Goal: Information Seeking & Learning: Learn about a topic

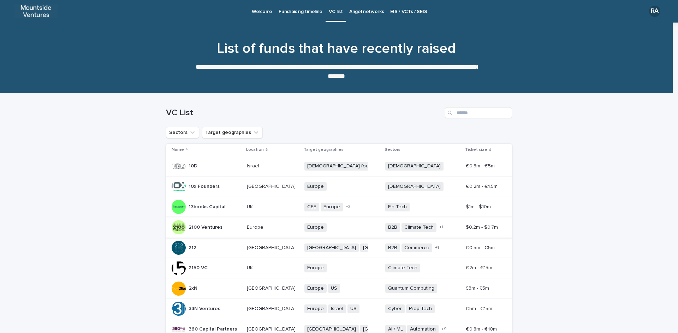
scroll to position [87, 0]
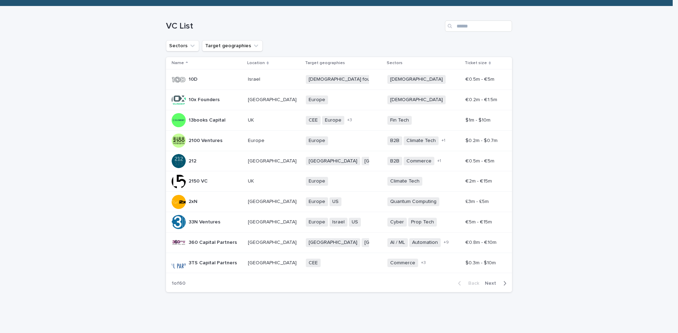
click at [486, 284] on span "Next" at bounding box center [492, 283] width 16 height 5
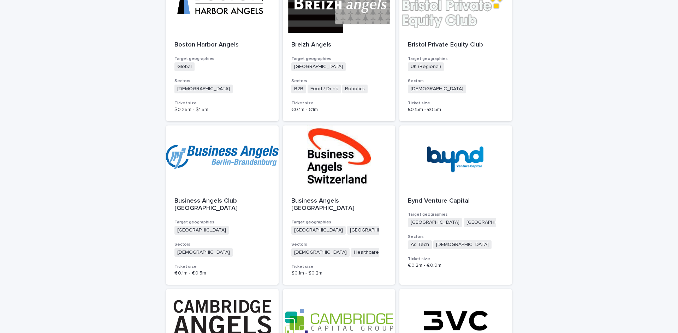
scroll to position [1741, 0]
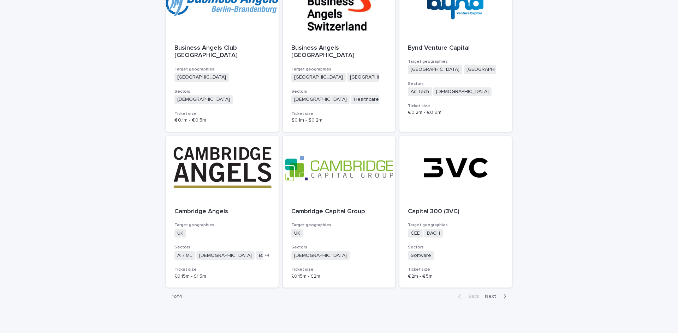
click at [493, 294] on span "Next" at bounding box center [492, 296] width 16 height 5
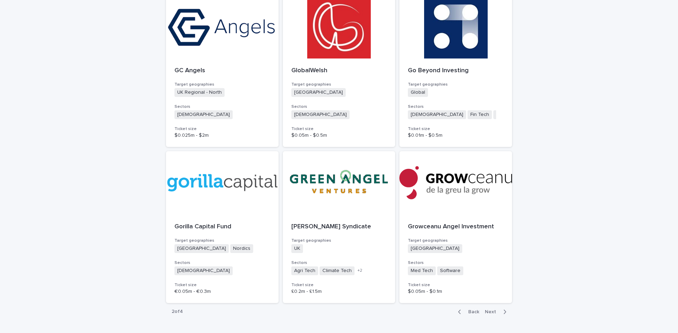
click at [489, 310] on span "Next" at bounding box center [492, 312] width 16 height 5
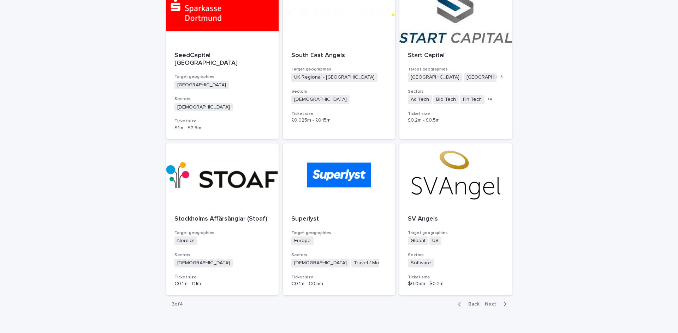
click at [489, 302] on span "Next" at bounding box center [492, 304] width 16 height 5
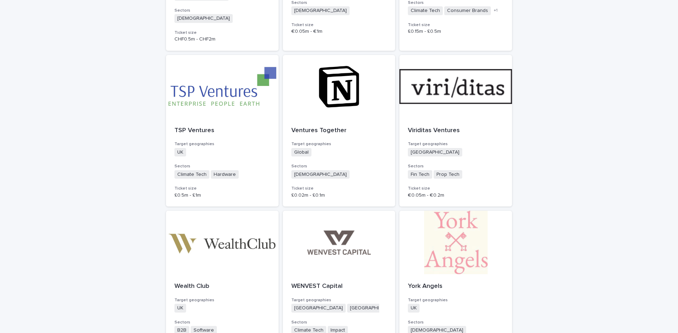
scroll to position [492, 0]
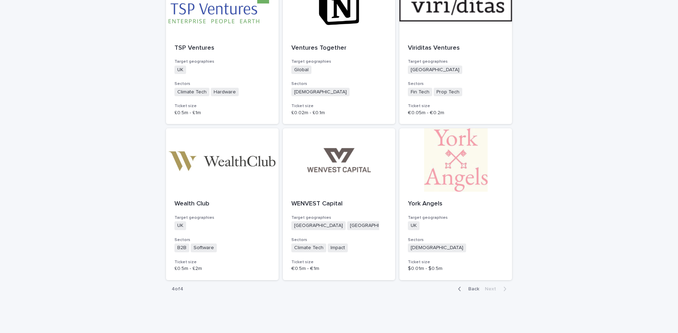
click at [471, 289] on span "Back" at bounding box center [471, 289] width 15 height 5
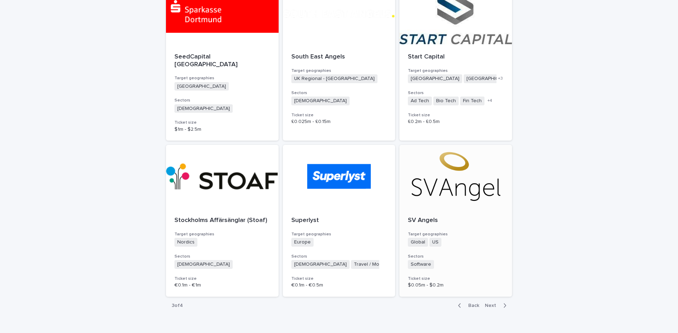
scroll to position [1741, 0]
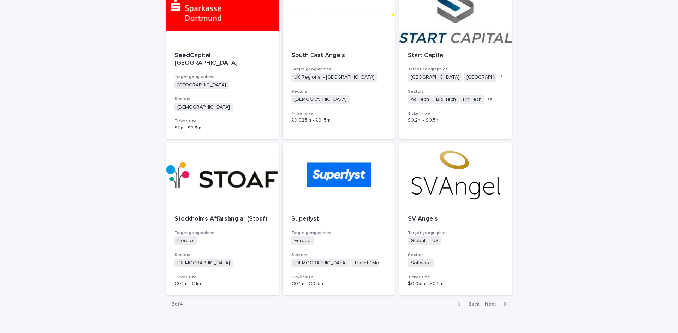
click at [469, 302] on span "Back" at bounding box center [471, 304] width 15 height 5
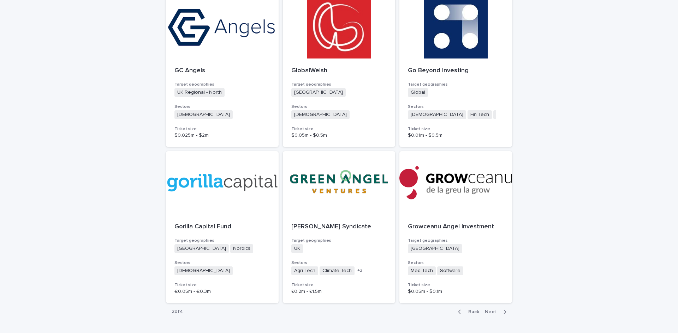
click at [471, 310] on span "Back" at bounding box center [471, 312] width 15 height 5
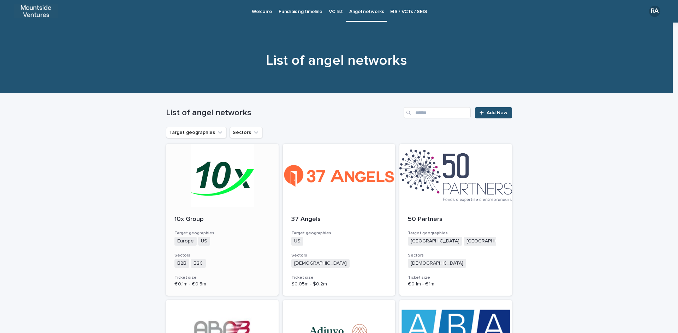
click at [198, 221] on p "10x Group" at bounding box center [222, 220] width 96 height 8
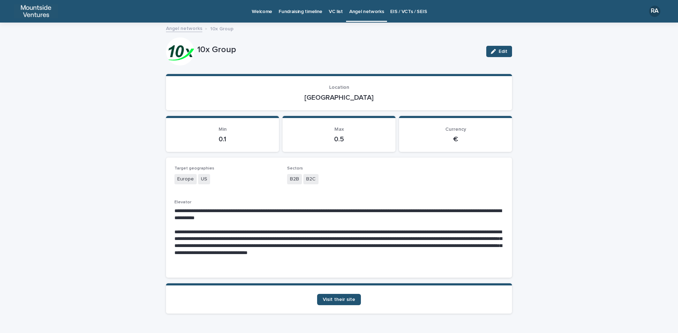
click at [334, 14] on p "VC list" at bounding box center [336, 7] width 14 height 15
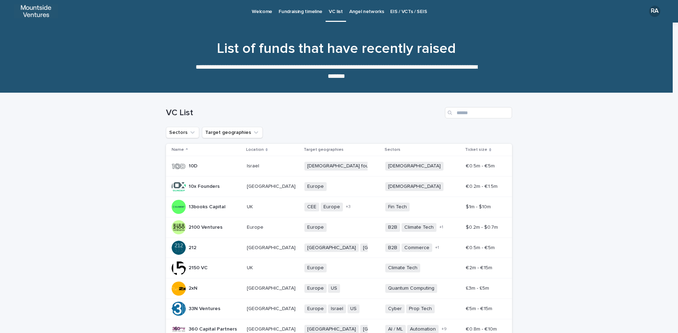
click at [365, 11] on p "Angel networks" at bounding box center [366, 7] width 35 height 15
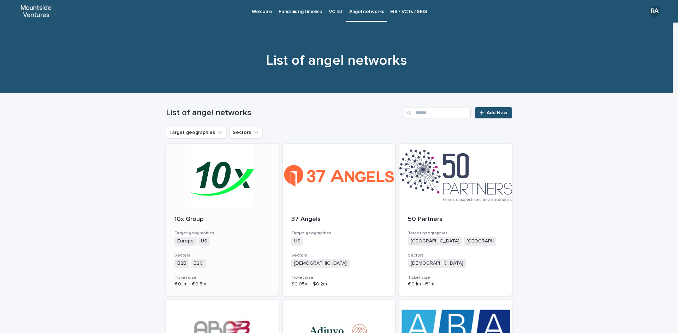
click at [218, 176] on div at bounding box center [222, 176] width 113 height 64
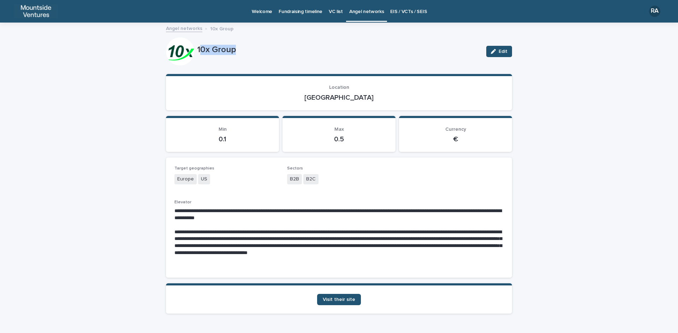
drag, startPoint x: 197, startPoint y: 48, endPoint x: 239, endPoint y: 55, distance: 42.5
click at [239, 55] on p "10x Group" at bounding box center [338, 50] width 283 height 10
drag, startPoint x: 193, startPoint y: 49, endPoint x: 242, endPoint y: 55, distance: 49.2
click at [242, 55] on div "10x Group Edit" at bounding box center [339, 51] width 346 height 28
copy div "10x Group"
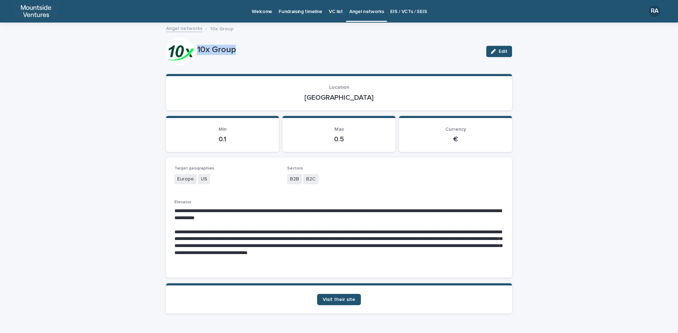
copy div "10x Group"
drag, startPoint x: 321, startPoint y: 97, endPoint x: 358, endPoint y: 95, distance: 37.1
click at [358, 95] on p "[GEOGRAPHIC_DATA]" at bounding box center [338, 98] width 329 height 8
copy p "[GEOGRAPHIC_DATA]"
drag, startPoint x: 286, startPoint y: 178, endPoint x: 317, endPoint y: 178, distance: 30.7
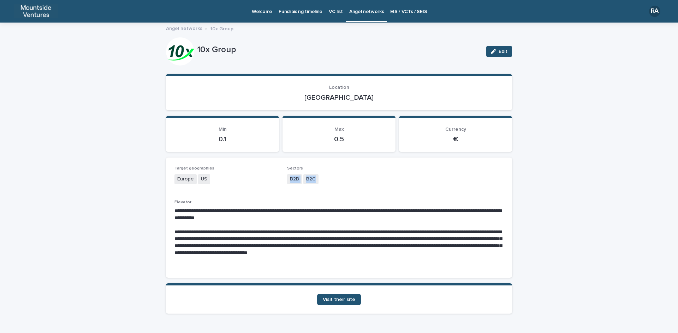
click at [317, 178] on div "B2B B2C" at bounding box center [339, 180] width 104 height 12
copy div "B2B B2C"
drag, startPoint x: 387, startPoint y: 253, endPoint x: 497, endPoint y: 263, distance: 109.8
click at [497, 263] on p "**********" at bounding box center [338, 246] width 329 height 35
copy p "**********"
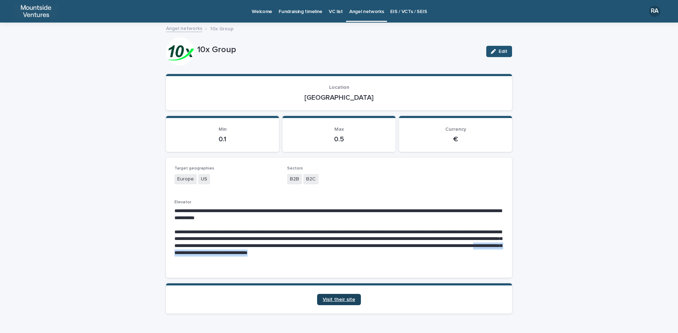
click at [341, 303] on link "Visit their site" at bounding box center [339, 299] width 44 height 11
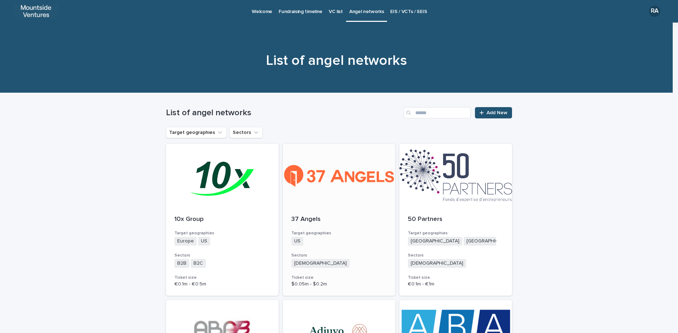
click at [332, 176] on div at bounding box center [339, 176] width 113 height 64
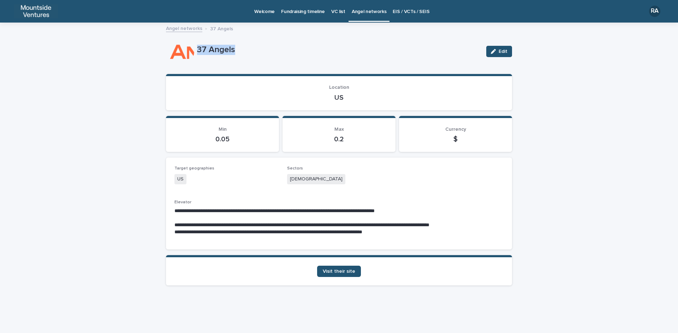
drag, startPoint x: 194, startPoint y: 46, endPoint x: 239, endPoint y: 48, distance: 45.5
click at [239, 48] on div "37 Angels Edit" at bounding box center [339, 51] width 346 height 28
copy div "37 Angels"
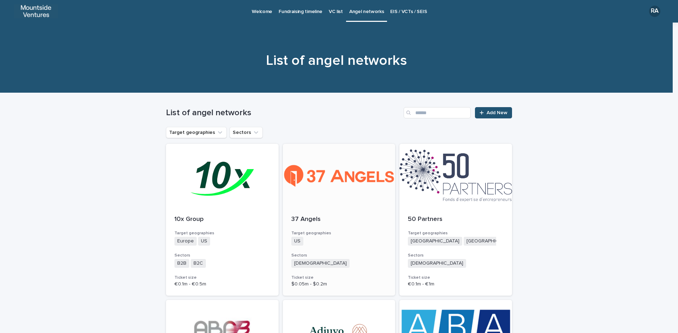
scroll to position [71, 0]
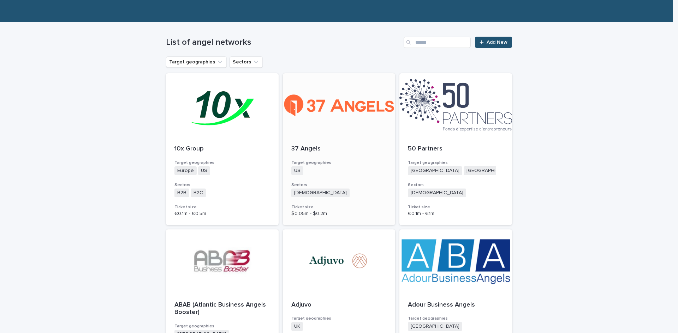
click at [342, 104] on div at bounding box center [339, 105] width 113 height 64
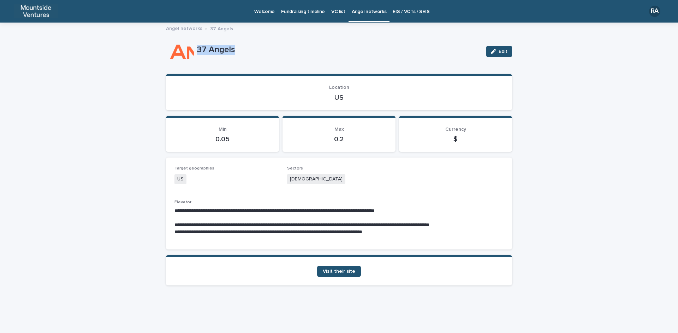
drag, startPoint x: 198, startPoint y: 49, endPoint x: 260, endPoint y: 49, distance: 61.8
click at [260, 49] on p "37 Angels" at bounding box center [338, 50] width 283 height 10
copy p "37 Angels"
drag, startPoint x: 332, startPoint y: 98, endPoint x: 356, endPoint y: 98, distance: 24.0
click at [354, 98] on p "US" at bounding box center [338, 98] width 329 height 8
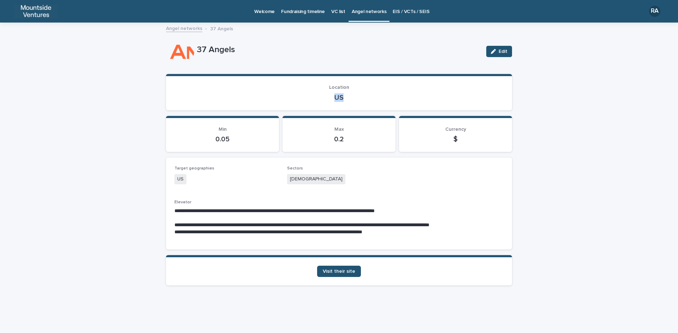
copy p "US"
drag, startPoint x: 290, startPoint y: 179, endPoint x: 318, endPoint y: 176, distance: 27.4
click at [318, 176] on div "[DEMOGRAPHIC_DATA]" at bounding box center [339, 180] width 104 height 12
copy span "[DEMOGRAPHIC_DATA]"
click at [343, 272] on span "Visit their site" at bounding box center [339, 271] width 32 height 5
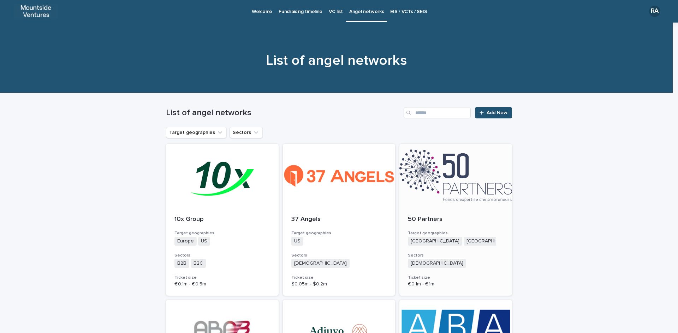
click at [460, 169] on div at bounding box center [455, 176] width 113 height 64
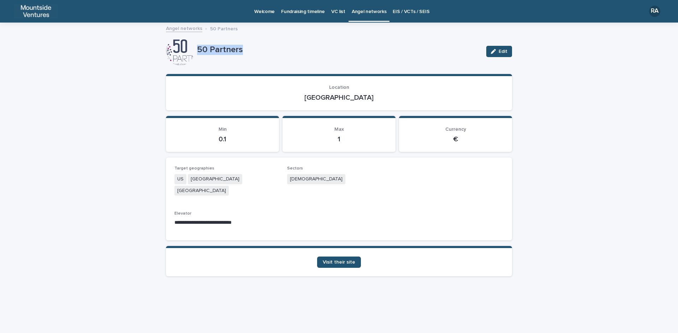
drag, startPoint x: 197, startPoint y: 48, endPoint x: 247, endPoint y: 47, distance: 50.5
click at [247, 47] on p "50 Partners" at bounding box center [338, 50] width 283 height 10
copy p "50 Partners"
drag, startPoint x: 332, startPoint y: 97, endPoint x: 363, endPoint y: 102, distance: 31.4
click at [363, 102] on p "[GEOGRAPHIC_DATA]" at bounding box center [338, 98] width 329 height 8
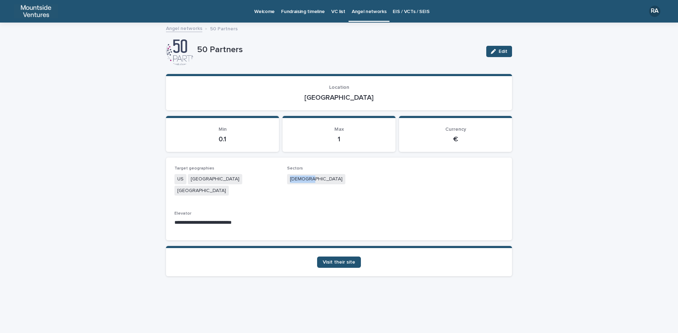
drag, startPoint x: 290, startPoint y: 179, endPoint x: 317, endPoint y: 179, distance: 26.8
click at [317, 179] on div "[DEMOGRAPHIC_DATA]" at bounding box center [339, 180] width 104 height 12
click at [337, 260] on span "Visit their site" at bounding box center [339, 262] width 32 height 5
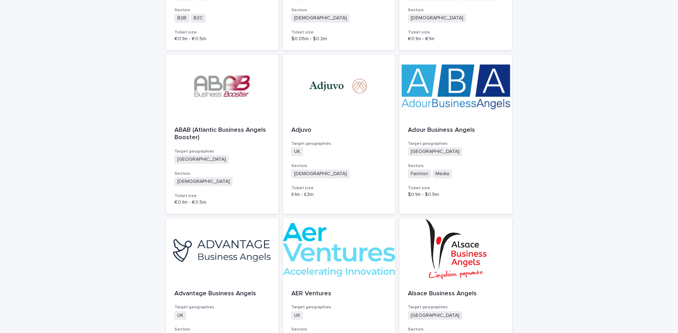
scroll to position [247, 0]
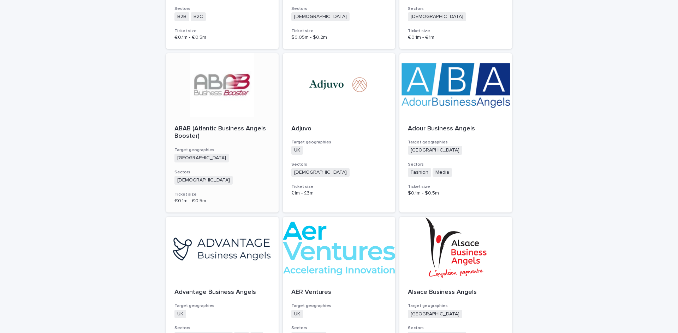
click at [217, 86] on div at bounding box center [222, 85] width 113 height 64
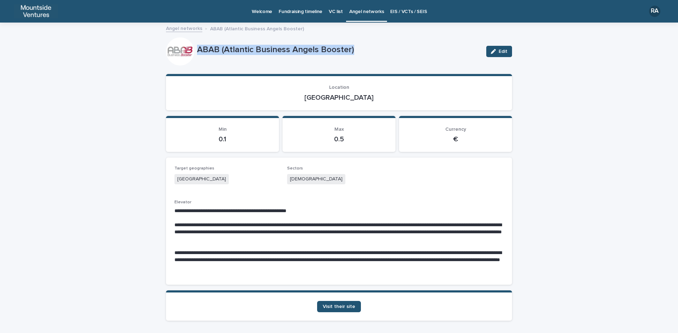
drag, startPoint x: 196, startPoint y: 49, endPoint x: 352, endPoint y: 38, distance: 156.3
click at [352, 38] on div "ABAB (Atlantic Business Angels Booster) Edit" at bounding box center [339, 51] width 346 height 28
drag, startPoint x: 325, startPoint y: 96, endPoint x: 361, endPoint y: 97, distance: 36.0
click at [361, 97] on p "[GEOGRAPHIC_DATA]" at bounding box center [338, 98] width 329 height 8
drag, startPoint x: 285, startPoint y: 178, endPoint x: 322, endPoint y: 178, distance: 37.4
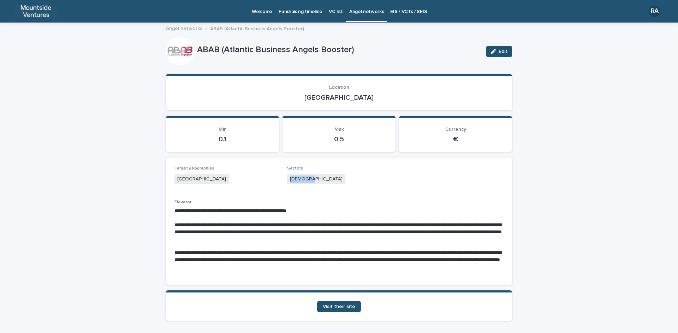
click at [322, 178] on div "[DEMOGRAPHIC_DATA]" at bounding box center [339, 180] width 104 height 12
click at [337, 308] on span "Visit their site" at bounding box center [339, 307] width 32 height 5
click at [542, 168] on div "**********" at bounding box center [339, 192] width 678 height 339
click at [259, 12] on p "Welcome" at bounding box center [262, 7] width 20 height 15
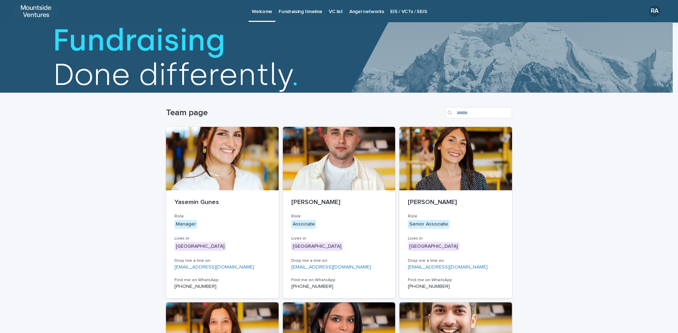
click at [296, 11] on p "Fundraising timeline" at bounding box center [300, 7] width 44 height 15
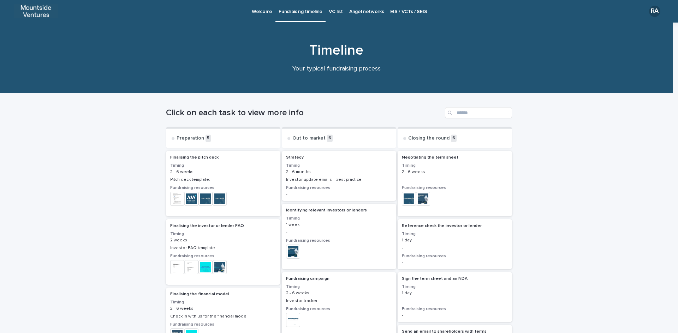
click at [335, 11] on p "VC list" at bounding box center [336, 7] width 14 height 15
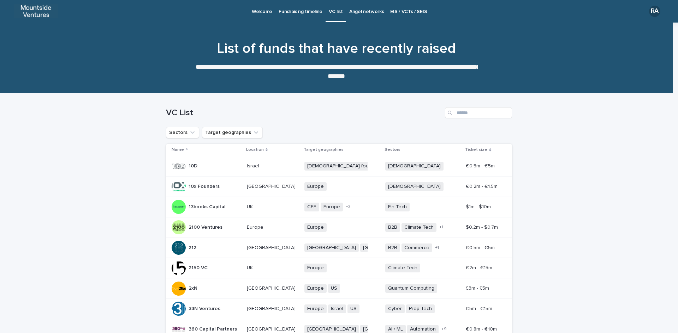
click at [373, 10] on p "Angel networks" at bounding box center [366, 7] width 35 height 15
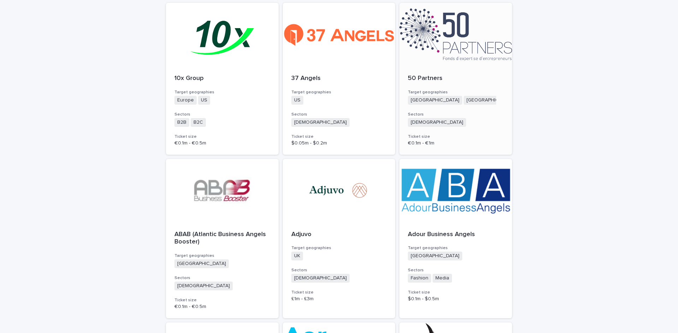
scroll to position [176, 0]
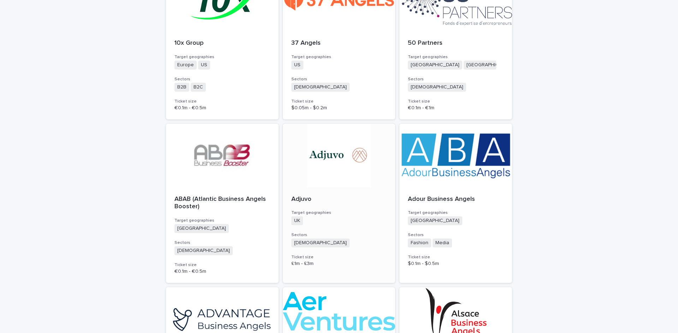
click at [319, 151] on div at bounding box center [339, 156] width 113 height 64
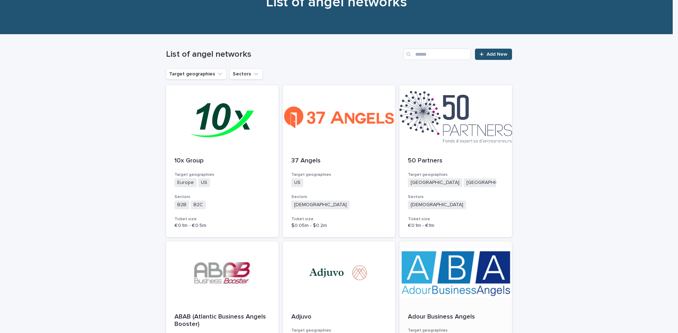
scroll to position [141, 0]
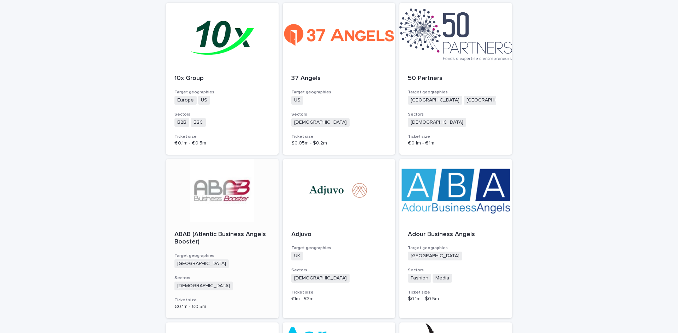
click at [199, 194] on div at bounding box center [222, 191] width 113 height 64
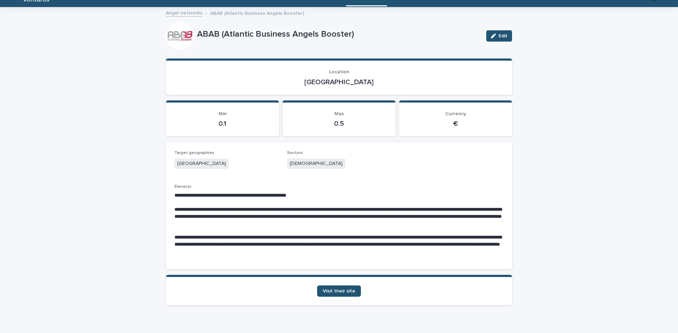
scroll to position [29, 0]
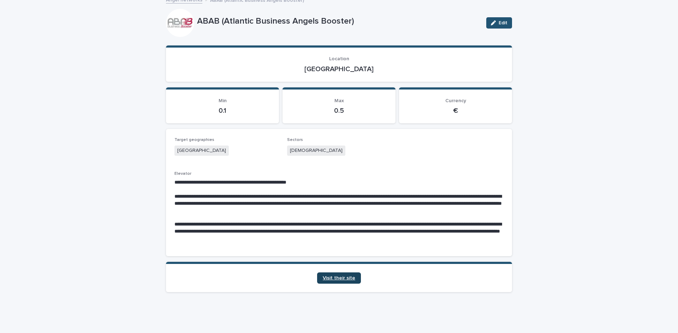
click at [339, 278] on span "Visit their site" at bounding box center [339, 278] width 32 height 5
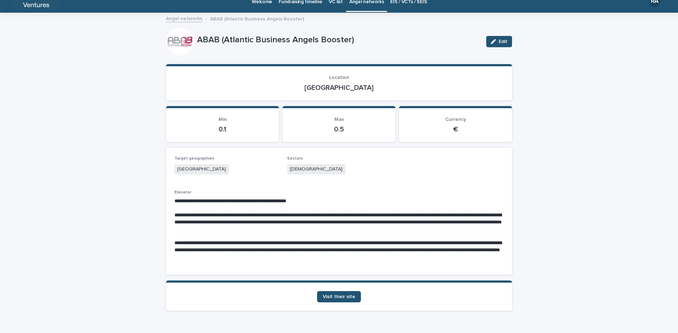
scroll to position [0, 0]
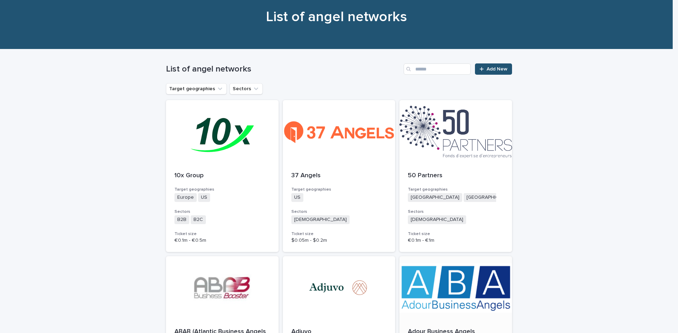
scroll to position [176, 0]
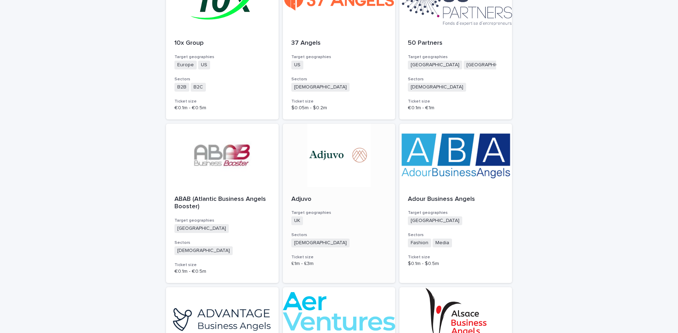
click at [321, 157] on div at bounding box center [339, 156] width 113 height 64
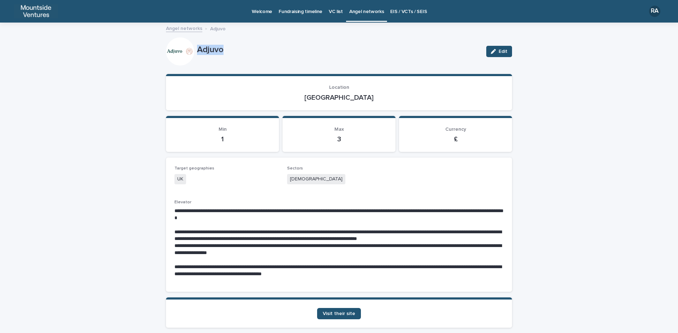
drag, startPoint x: 194, startPoint y: 50, endPoint x: 232, endPoint y: 50, distance: 38.1
click at [232, 50] on p "Adjuvo" at bounding box center [338, 50] width 283 height 10
drag, startPoint x: 324, startPoint y: 96, endPoint x: 360, endPoint y: 95, distance: 36.4
click at [360, 95] on p "[GEOGRAPHIC_DATA]" at bounding box center [338, 98] width 329 height 8
drag, startPoint x: 302, startPoint y: 180, endPoint x: 315, endPoint y: 180, distance: 12.7
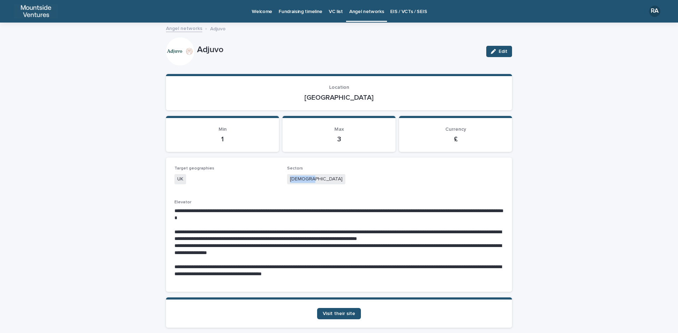
click at [315, 180] on div "[DEMOGRAPHIC_DATA]" at bounding box center [339, 180] width 104 height 12
click at [350, 313] on span "Visit their site" at bounding box center [339, 314] width 32 height 5
click at [559, 224] on div "**********" at bounding box center [339, 196] width 678 height 346
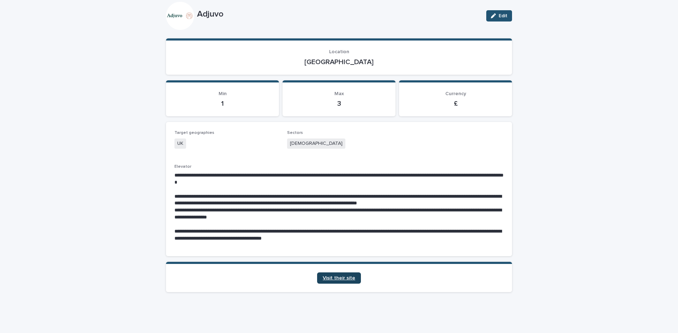
click at [337, 279] on span "Visit their site" at bounding box center [339, 278] width 32 height 5
click at [346, 278] on span "Visit their site" at bounding box center [339, 278] width 32 height 5
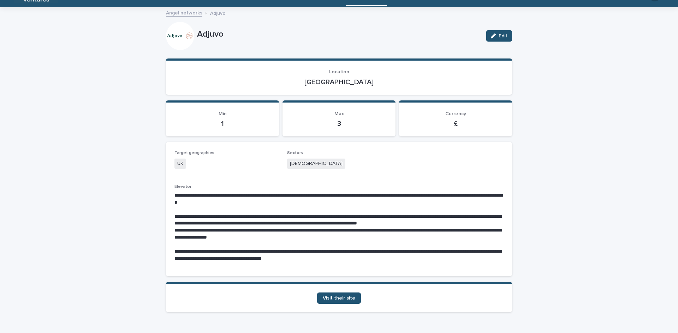
scroll to position [0, 0]
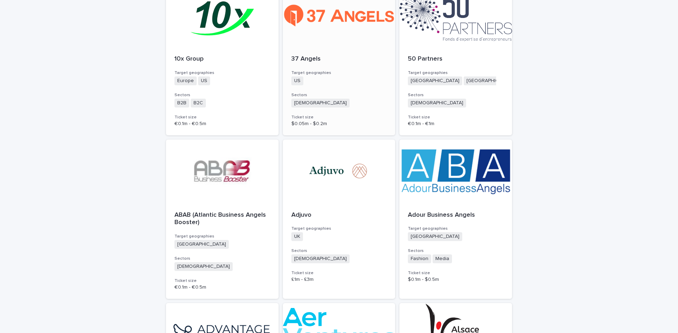
scroll to position [212, 0]
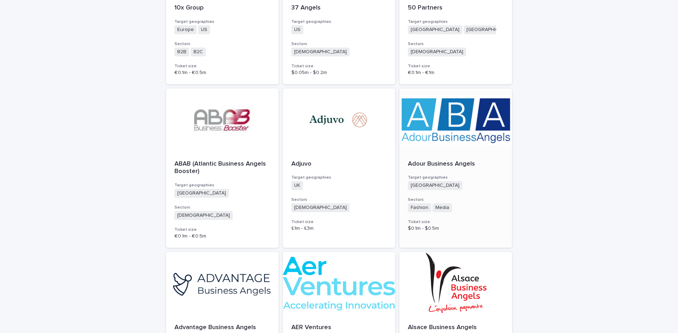
click at [444, 163] on p "Adour Business Angels" at bounding box center [456, 165] width 96 height 8
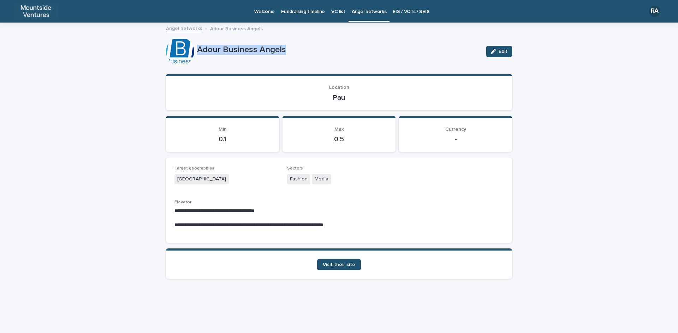
drag, startPoint x: 204, startPoint y: 48, endPoint x: 287, endPoint y: 49, distance: 82.9
click at [287, 49] on div "Adour Business Angels Edit" at bounding box center [339, 51] width 346 height 28
drag, startPoint x: 330, startPoint y: 98, endPoint x: 353, endPoint y: 98, distance: 22.2
click at [353, 98] on p "Pau" at bounding box center [338, 98] width 329 height 8
drag, startPoint x: 288, startPoint y: 177, endPoint x: 347, endPoint y: 177, distance: 58.6
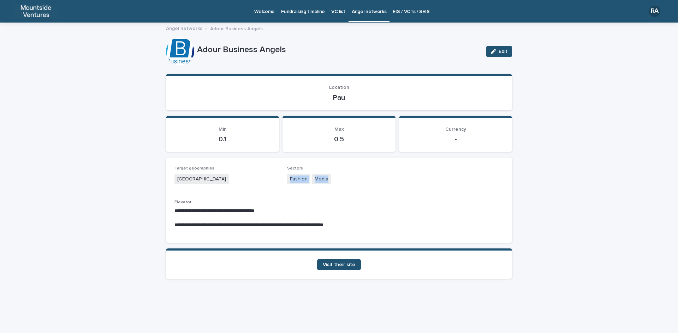
click at [347, 177] on div "Fashion Media" at bounding box center [339, 180] width 104 height 12
click at [344, 265] on span "Visit their site" at bounding box center [339, 265] width 32 height 5
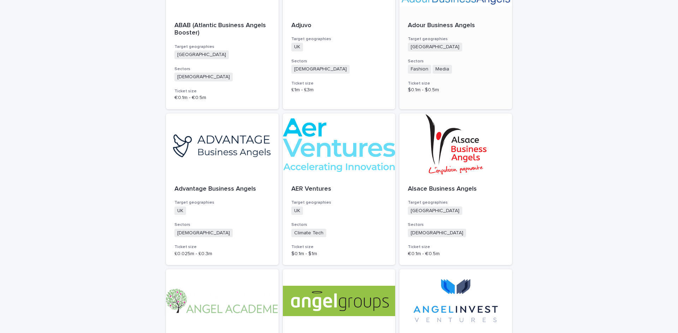
scroll to position [353, 0]
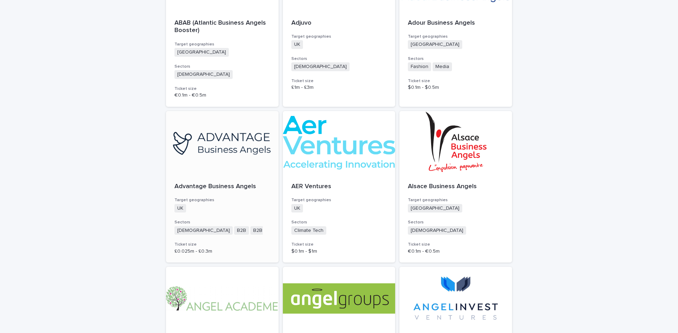
click at [218, 188] on p "Advantage Business Angels" at bounding box center [222, 187] width 96 height 8
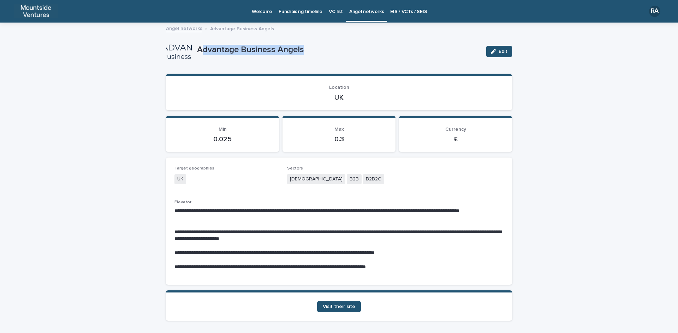
drag, startPoint x: 198, startPoint y: 50, endPoint x: 314, endPoint y: 50, distance: 115.7
click at [314, 50] on p "Advantage Business Angels" at bounding box center [338, 50] width 283 height 10
drag, startPoint x: 330, startPoint y: 96, endPoint x: 350, endPoint y: 96, distance: 20.1
click at [350, 96] on p "UK" at bounding box center [338, 98] width 329 height 8
drag, startPoint x: 285, startPoint y: 178, endPoint x: 356, endPoint y: 179, distance: 70.9
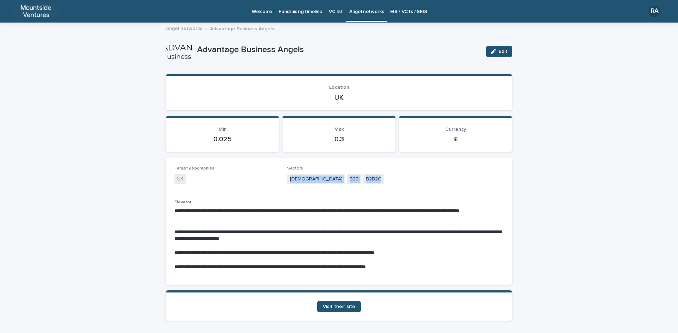
click at [356, 179] on div "Agnostic B2B B2B2C" at bounding box center [339, 180] width 104 height 12
click at [338, 306] on span "Visit their site" at bounding box center [339, 307] width 32 height 5
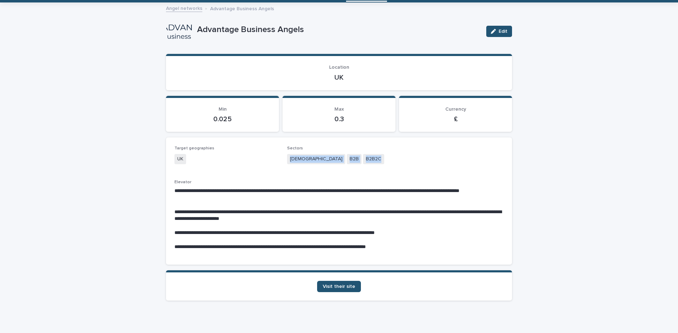
scroll to position [29, 0]
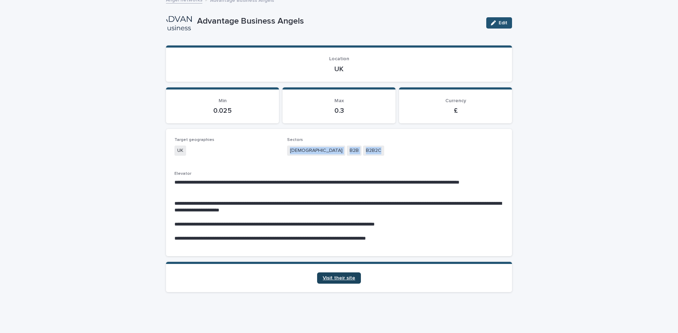
click at [344, 281] on span "Visit their site" at bounding box center [339, 278] width 32 height 5
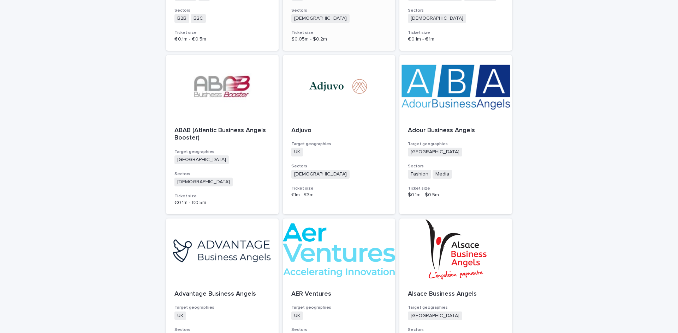
scroll to position [318, 0]
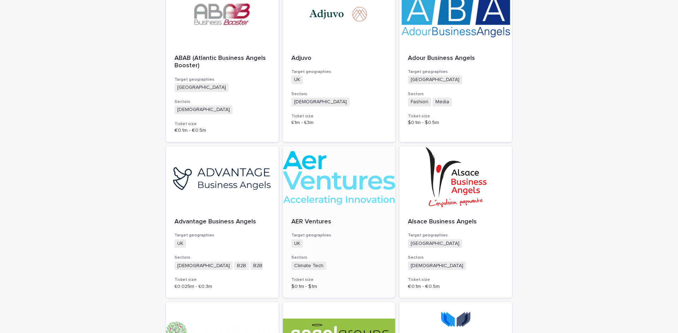
click at [329, 182] on div at bounding box center [339, 178] width 113 height 64
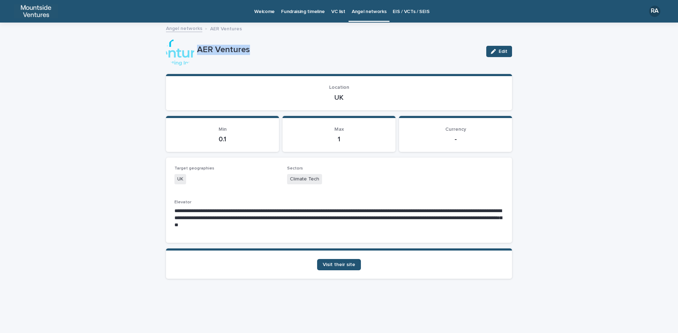
drag, startPoint x: 196, startPoint y: 50, endPoint x: 257, endPoint y: 44, distance: 61.7
click at [257, 44] on div "AER Ventures Edit" at bounding box center [339, 51] width 346 height 28
drag, startPoint x: 333, startPoint y: 97, endPoint x: 352, endPoint y: 98, distance: 19.1
click at [352, 98] on p "UK" at bounding box center [338, 98] width 329 height 8
drag, startPoint x: 290, startPoint y: 179, endPoint x: 324, endPoint y: 182, distance: 34.8
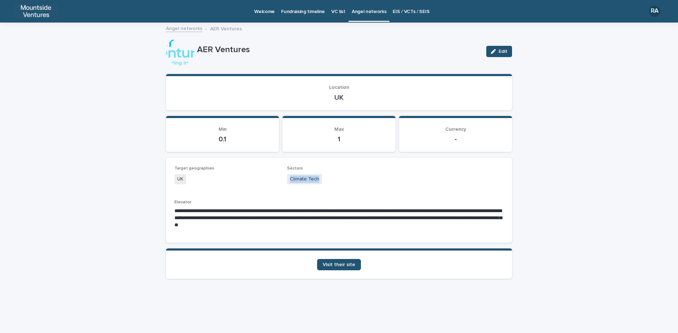
click at [324, 182] on div "Climate Tech" at bounding box center [339, 180] width 104 height 12
click at [337, 266] on span "Visit their site" at bounding box center [339, 265] width 32 height 5
click at [335, 273] on section "Visit their site" at bounding box center [339, 264] width 346 height 30
click at [341, 264] on span "Visit their site" at bounding box center [339, 265] width 32 height 5
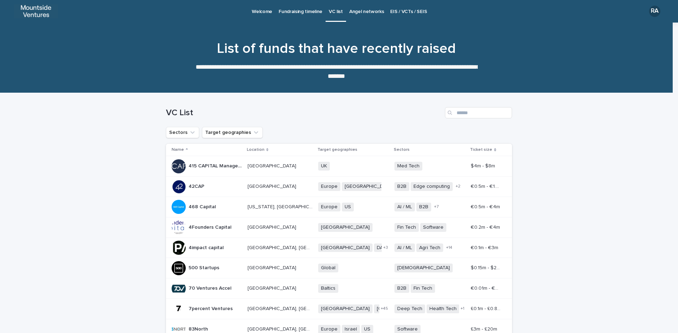
scroll to position [87, 0]
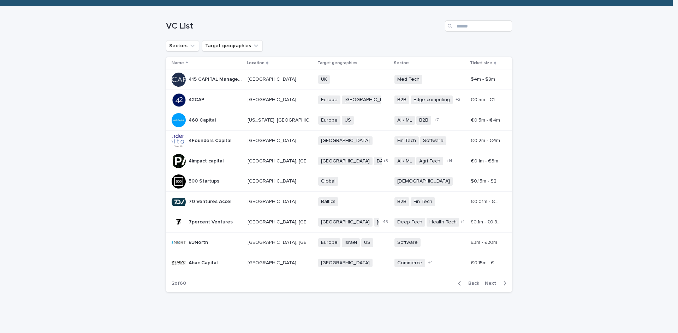
click at [490, 285] on span "Next" at bounding box center [492, 283] width 16 height 5
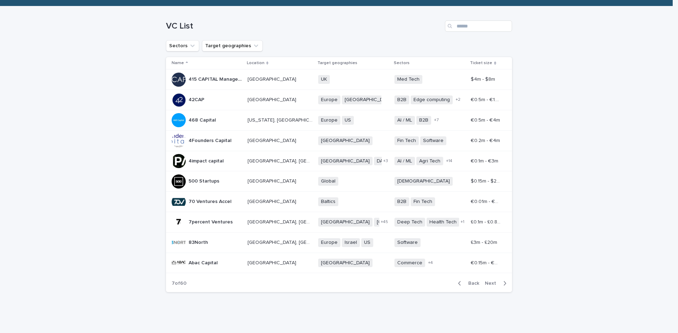
click at [490, 285] on span "Next" at bounding box center [492, 283] width 16 height 5
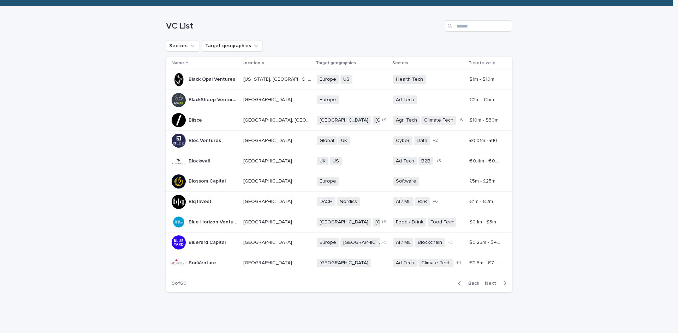
click at [218, 223] on p "Blue Horizon Ventures" at bounding box center [213, 221] width 50 height 7
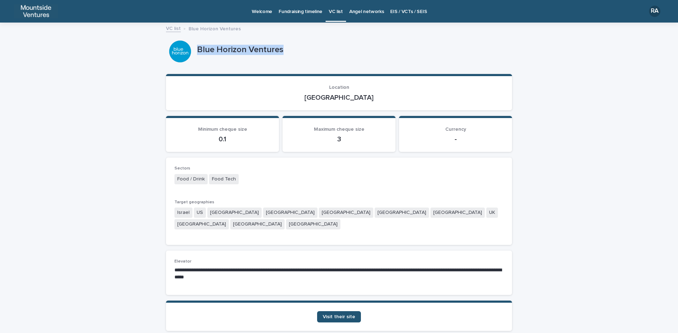
drag, startPoint x: 195, startPoint y: 46, endPoint x: 298, endPoint y: 44, distance: 102.7
click at [298, 44] on div "Blue Horizon Ventures" at bounding box center [353, 49] width 312 height 12
copy p "Blue Horizon Ventures"
drag, startPoint x: 357, startPoint y: 97, endPoint x: 385, endPoint y: 97, distance: 28.2
click at [385, 97] on p "[GEOGRAPHIC_DATA]" at bounding box center [338, 98] width 329 height 8
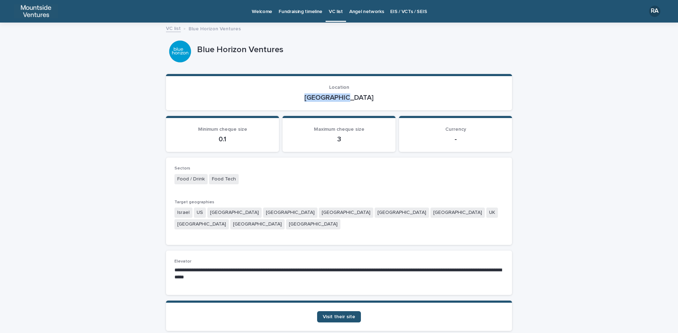
copy p "[GEOGRAPHIC_DATA]"
drag, startPoint x: 171, startPoint y: 177, endPoint x: 236, endPoint y: 179, distance: 65.6
click at [236, 179] on div "Sectors Food / Drink Food Tech Target geographies Israel US France Netherlands …" at bounding box center [339, 201] width 346 height 87
copy div "Food / Drink Food Tech"
click at [348, 315] on span "Visit their site" at bounding box center [339, 317] width 32 height 5
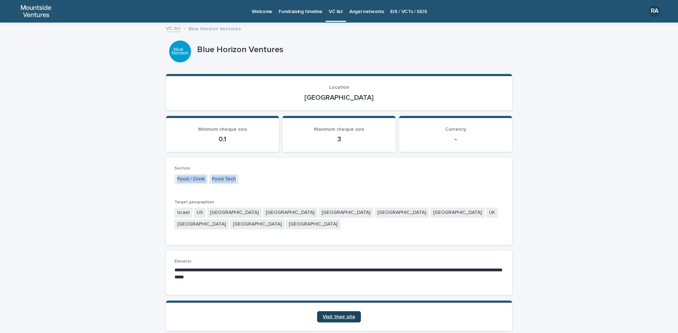
click at [344, 315] on span "Visit their site" at bounding box center [339, 317] width 32 height 5
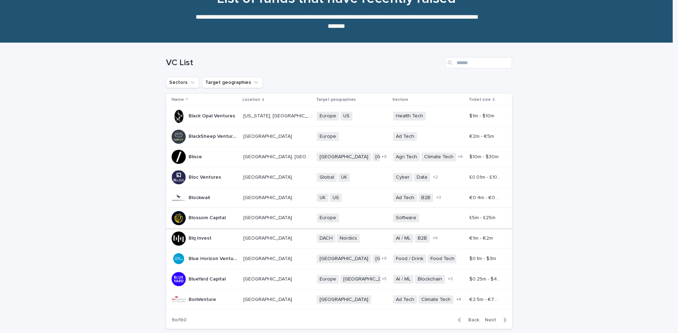
scroll to position [87, 0]
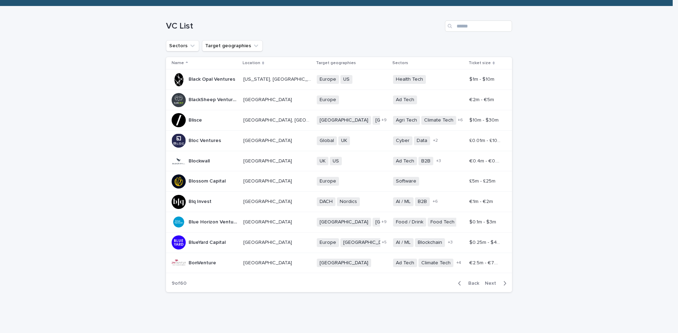
click at [212, 243] on p "BlueYard Capital" at bounding box center [207, 242] width 38 height 7
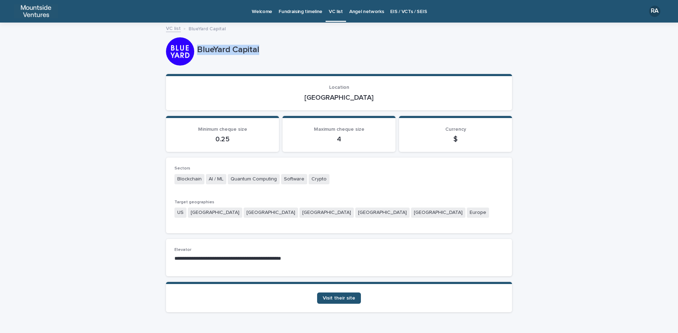
copy p "BlueYard Capital"
drag, startPoint x: 194, startPoint y: 48, endPoint x: 274, endPoint y: 49, distance: 79.4
click at [274, 49] on p "BlueYard Capital" at bounding box center [353, 50] width 312 height 10
drag, startPoint x: 320, startPoint y: 96, endPoint x: 363, endPoint y: 96, distance: 42.7
click at [363, 96] on p "[GEOGRAPHIC_DATA]" at bounding box center [338, 98] width 329 height 8
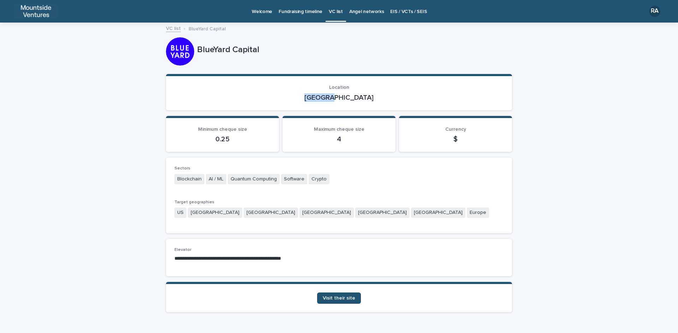
copy p "[GEOGRAPHIC_DATA]"
drag, startPoint x: 172, startPoint y: 177, endPoint x: 335, endPoint y: 174, distance: 163.0
click at [335, 174] on div "Blockchain AI / ML Quantum Computing Software Crypto" at bounding box center [338, 180] width 329 height 12
copy div "Blockchain AI / ML Quantum Computing Software Crypto"
drag, startPoint x: 173, startPoint y: 257, endPoint x: 317, endPoint y: 260, distance: 143.7
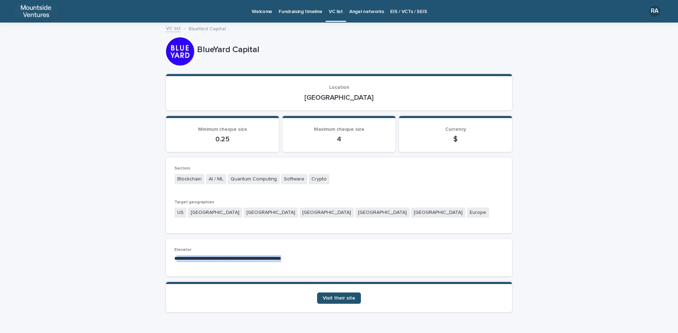
click at [317, 260] on p "**********" at bounding box center [338, 258] width 329 height 7
drag, startPoint x: 171, startPoint y: 258, endPoint x: 309, endPoint y: 279, distance: 140.4
click at [309, 279] on div "**********" at bounding box center [339, 260] width 346 height 43
copy p "**********"
click at [335, 299] on span "Visit their site" at bounding box center [339, 298] width 32 height 5
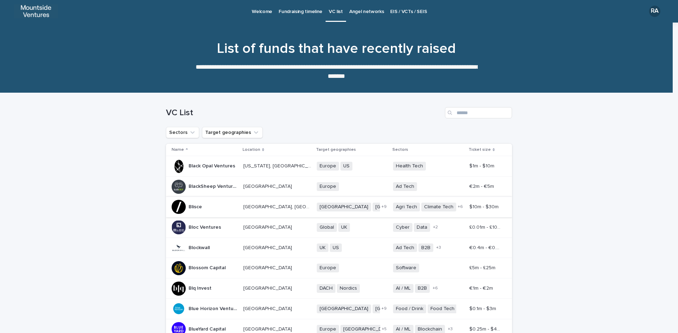
scroll to position [87, 0]
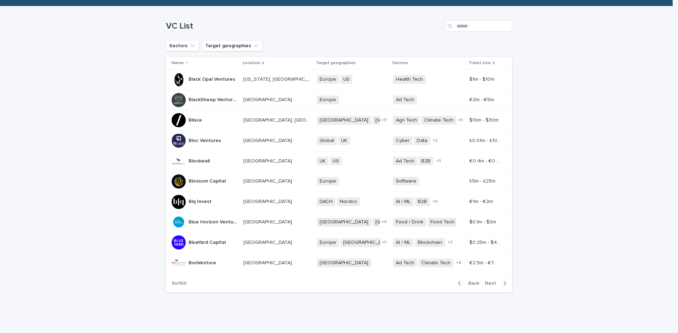
click at [200, 263] on p "BonVenture" at bounding box center [202, 262] width 29 height 7
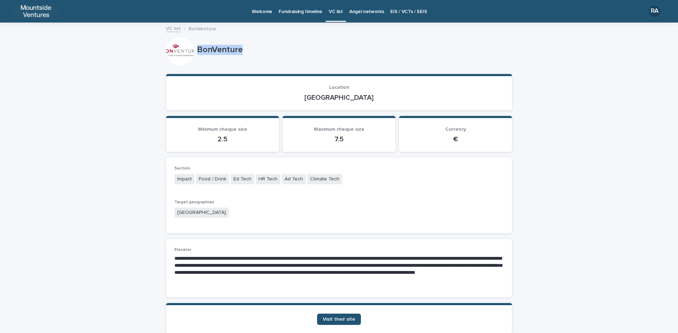
drag, startPoint x: 193, startPoint y: 50, endPoint x: 257, endPoint y: 48, distance: 63.2
click at [249, 49] on div "BonVenture" at bounding box center [339, 51] width 346 height 28
copy div "BonVenture"
drag, startPoint x: 320, startPoint y: 97, endPoint x: 373, endPoint y: 97, distance: 52.2
click at [373, 97] on p "[GEOGRAPHIC_DATA]" at bounding box center [338, 98] width 329 height 8
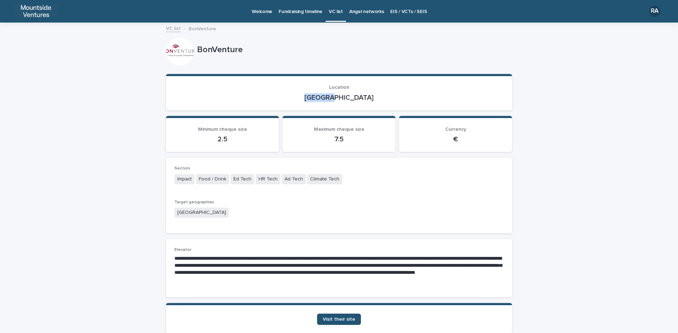
copy p "[GEOGRAPHIC_DATA]"
drag, startPoint x: 176, startPoint y: 177, endPoint x: 360, endPoint y: 177, distance: 184.2
click at [360, 177] on div "Impact Food / Drink Ed Tech HR Tech Ad Tech Climate Tech" at bounding box center [338, 180] width 329 height 12
copy div "mpact Food / Drink Ed Tech HR Tech Ad Tech Climate Tech"
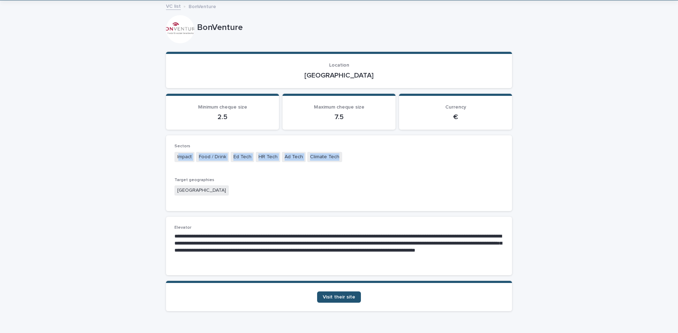
scroll to position [41, 0]
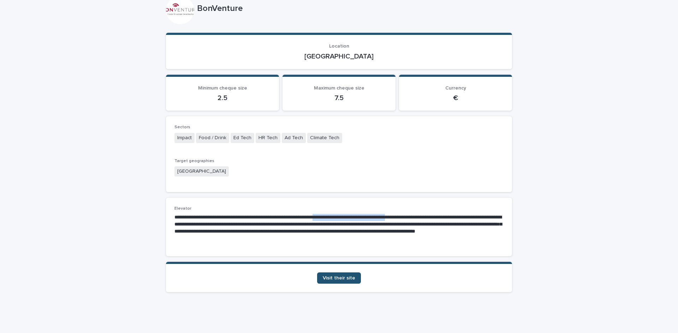
drag, startPoint x: 344, startPoint y: 216, endPoint x: 436, endPoint y: 216, distance: 92.5
click at [436, 216] on p "**********" at bounding box center [338, 228] width 329 height 28
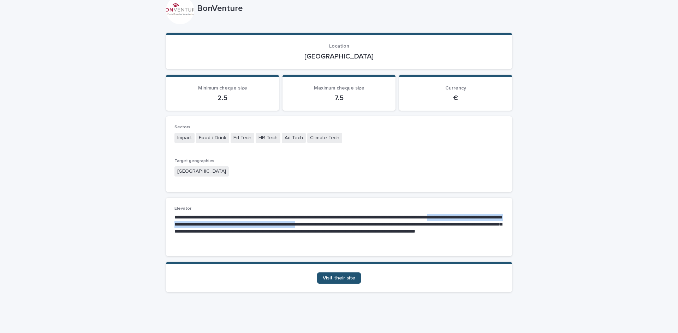
drag, startPoint x: 172, startPoint y: 224, endPoint x: 401, endPoint y: 226, distance: 229.0
click at [401, 226] on p "**********" at bounding box center [338, 228] width 329 height 28
click at [338, 279] on span "Visit their site" at bounding box center [339, 278] width 32 height 5
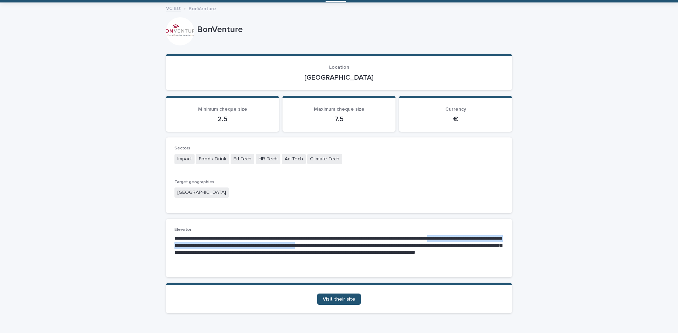
scroll to position [0, 0]
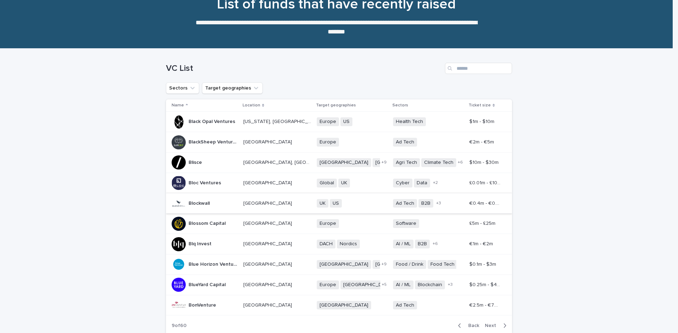
scroll to position [87, 0]
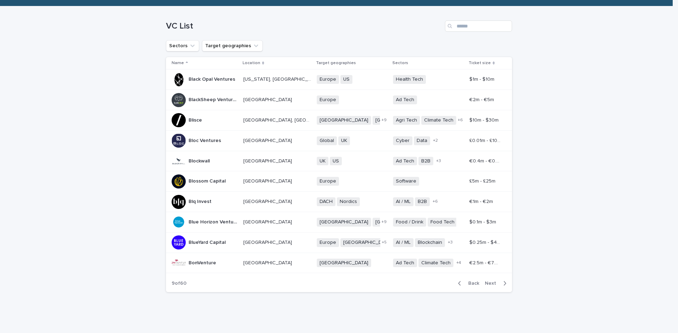
click at [490, 284] on span "Next" at bounding box center [492, 283] width 16 height 5
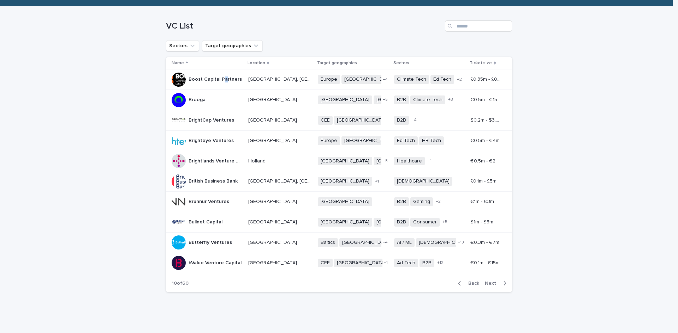
click at [221, 80] on p "Boost Capital Partners" at bounding box center [215, 78] width 55 height 7
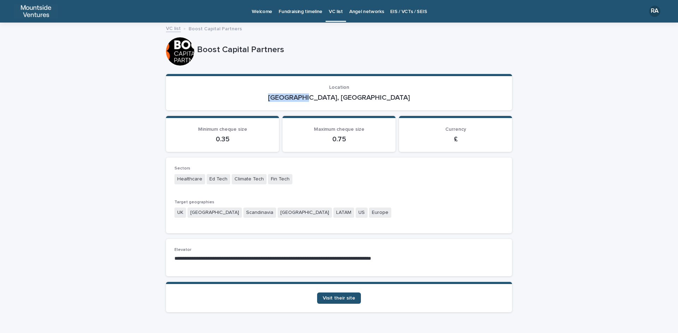
drag, startPoint x: 316, startPoint y: 96, endPoint x: 369, endPoint y: 96, distance: 52.6
click at [369, 96] on p "London, UK" at bounding box center [338, 98] width 329 height 8
drag, startPoint x: 174, startPoint y: 178, endPoint x: 292, endPoint y: 174, distance: 118.3
click at [292, 174] on div "Healthcare Ed Tech Climate Tech Fin Tech" at bounding box center [338, 180] width 329 height 12
drag, startPoint x: 317, startPoint y: 96, endPoint x: 366, endPoint y: 96, distance: 48.7
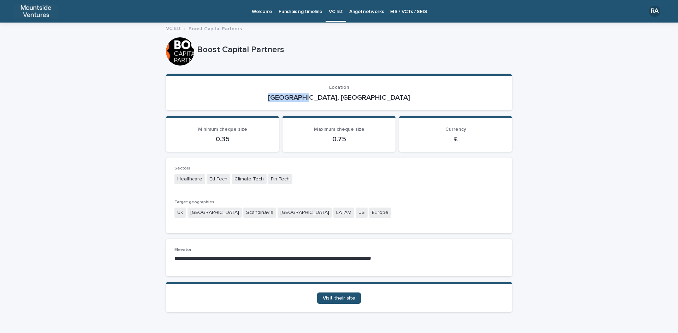
click at [366, 96] on p "London, UK" at bounding box center [338, 98] width 329 height 8
drag, startPoint x: 207, startPoint y: 257, endPoint x: 420, endPoint y: 257, distance: 212.4
click at [420, 257] on p "**********" at bounding box center [338, 258] width 329 height 7
click at [346, 299] on span "Visit their site" at bounding box center [339, 298] width 32 height 5
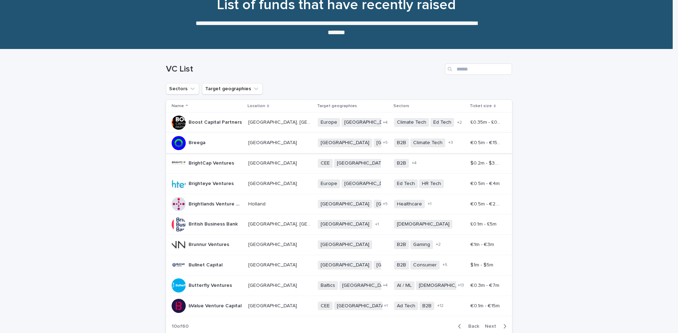
scroll to position [87, 0]
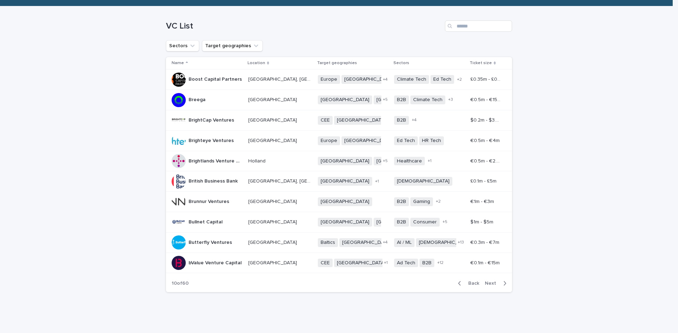
click at [197, 99] on p "Breega" at bounding box center [197, 99] width 18 height 7
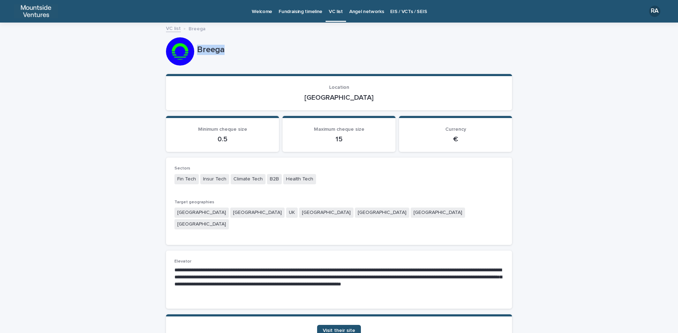
drag, startPoint x: 194, startPoint y: 48, endPoint x: 228, endPoint y: 52, distance: 34.1
click at [228, 52] on p "Breega" at bounding box center [353, 50] width 312 height 10
drag, startPoint x: 324, startPoint y: 95, endPoint x: 365, endPoint y: 95, distance: 41.3
click at [365, 95] on p "[GEOGRAPHIC_DATA]" at bounding box center [338, 98] width 329 height 8
drag, startPoint x: 175, startPoint y: 178, endPoint x: 316, endPoint y: 189, distance: 141.9
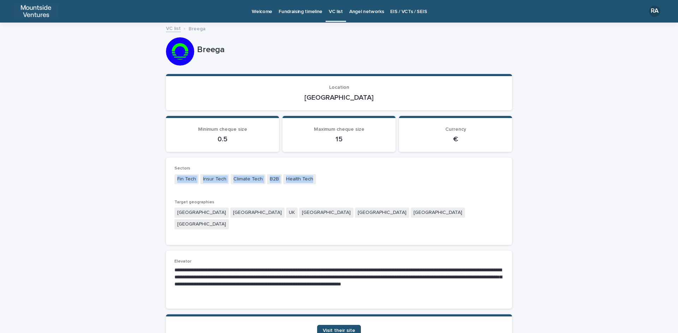
click at [316, 189] on div "Sectors Fin Tech Insur Tech Climate Tech B2B Health Tech" at bounding box center [338, 178] width 329 height 25
click at [336, 325] on link "Visit their site" at bounding box center [339, 330] width 44 height 11
